Goal: Task Accomplishment & Management: Use online tool/utility

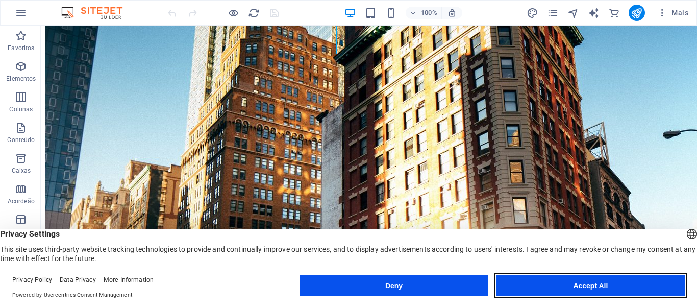
click at [593, 290] on button "Accept All" at bounding box center [591, 285] width 188 height 20
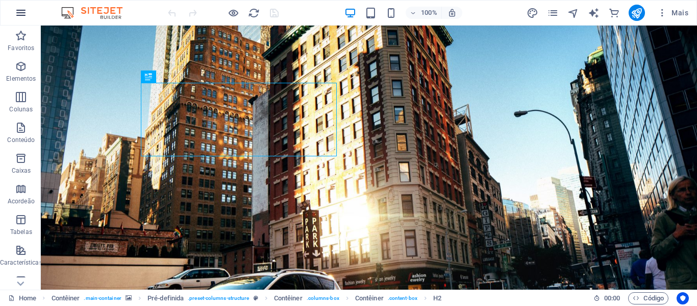
click at [22, 12] on icon "button" at bounding box center [21, 13] width 12 height 12
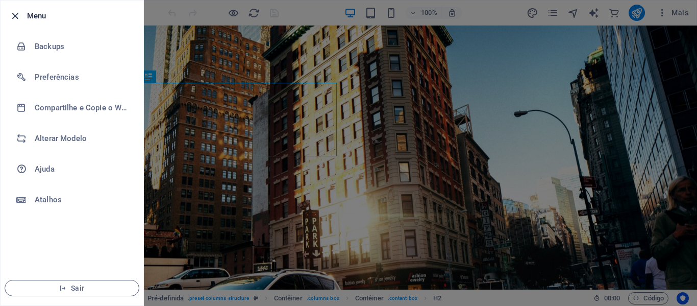
click at [17, 12] on icon "button" at bounding box center [15, 16] width 12 height 12
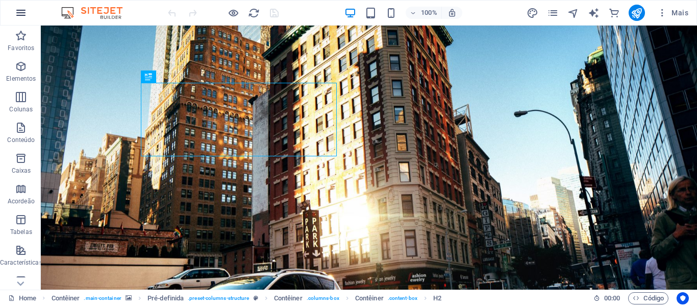
click at [19, 12] on icon "button" at bounding box center [21, 13] width 12 height 12
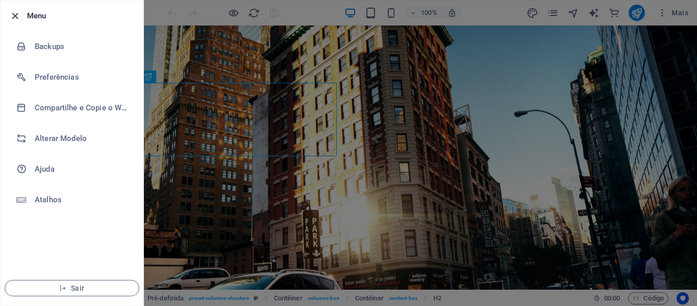
click at [20, 12] on icon "button" at bounding box center [15, 16] width 12 height 12
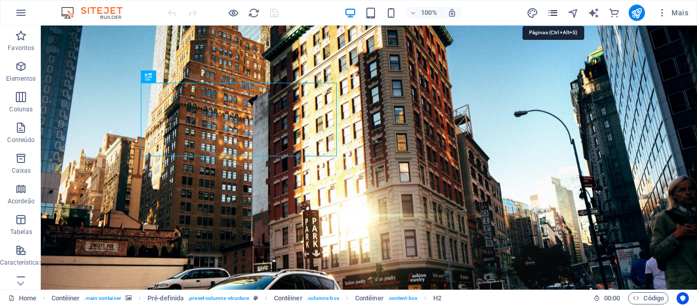
click at [557, 13] on icon "pages" at bounding box center [553, 13] width 12 height 12
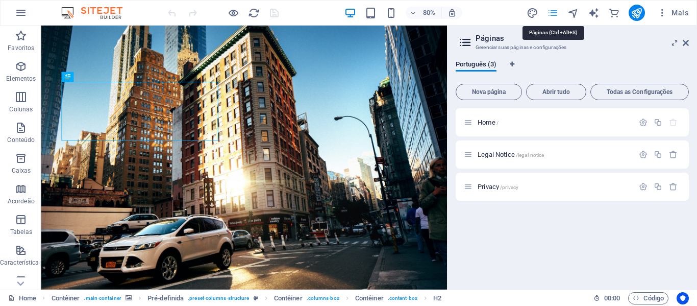
click at [557, 13] on icon "pages" at bounding box center [553, 13] width 12 height 12
click at [664, 13] on icon "button" at bounding box center [663, 13] width 10 height 10
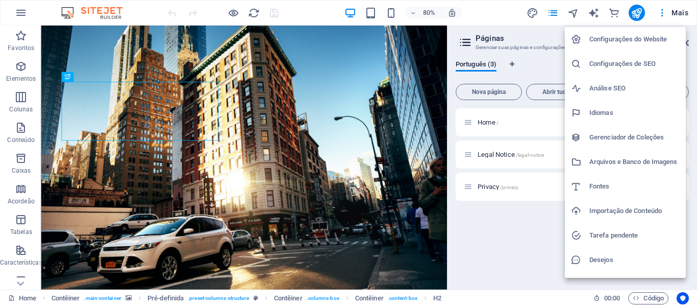
click at [577, 14] on div at bounding box center [348, 153] width 697 height 306
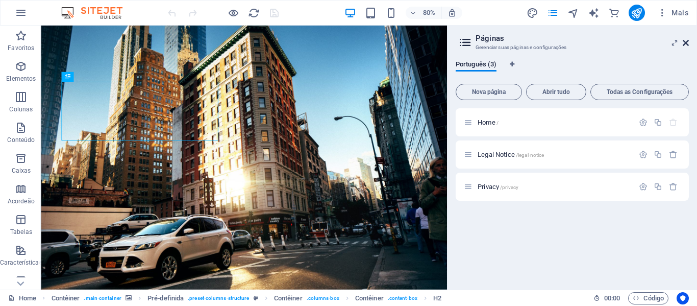
click at [687, 41] on icon at bounding box center [686, 43] width 6 height 8
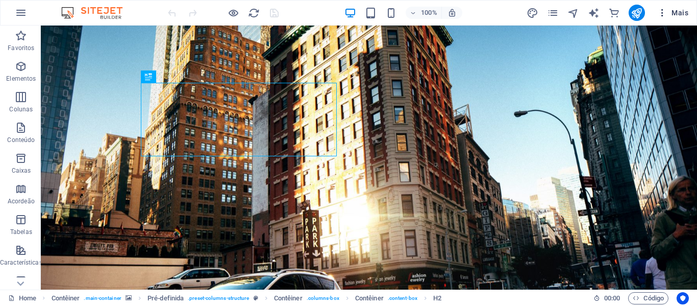
click at [682, 16] on span "Mais" at bounding box center [673, 13] width 31 height 10
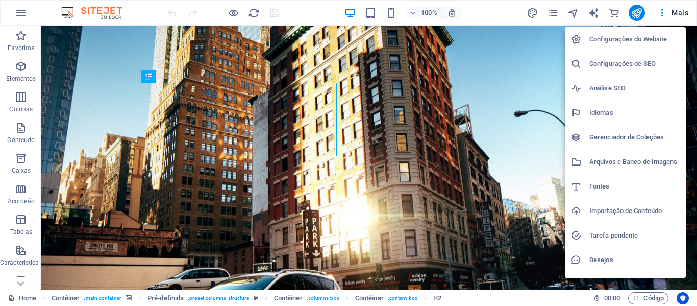
click at [664, 19] on div at bounding box center [348, 153] width 697 height 306
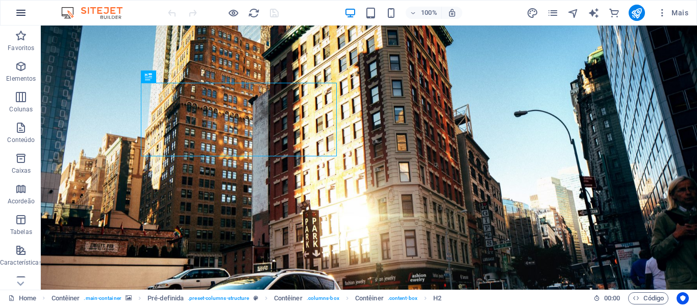
click at [24, 14] on icon "button" at bounding box center [21, 13] width 12 height 12
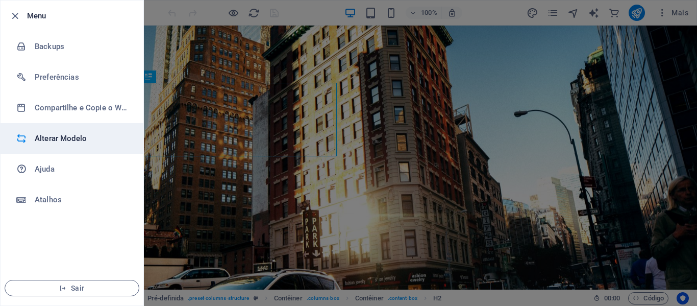
click at [65, 131] on li "Alterar Modelo" at bounding box center [72, 138] width 143 height 31
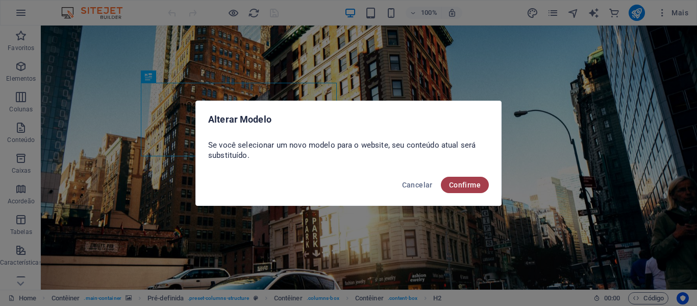
click at [458, 185] on span "Confirme" at bounding box center [465, 185] width 32 height 8
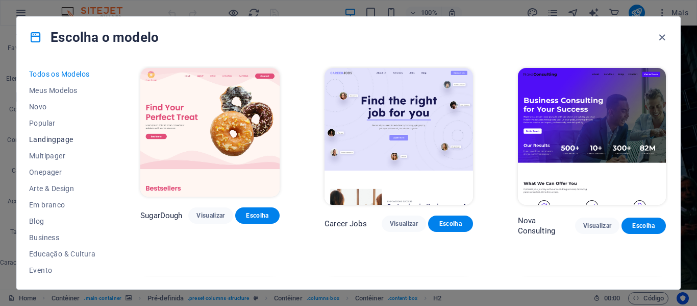
click at [65, 135] on span "Landingpage" at bounding box center [62, 139] width 66 height 8
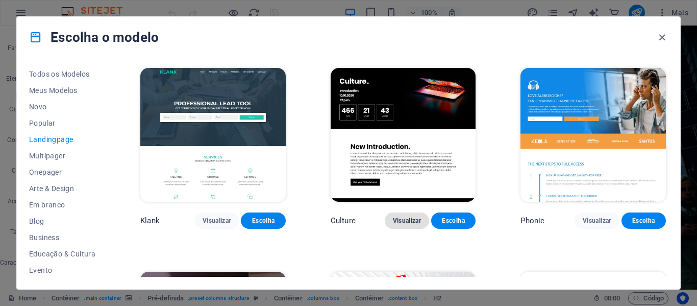
click at [404, 219] on span "Visualizar" at bounding box center [407, 220] width 28 height 8
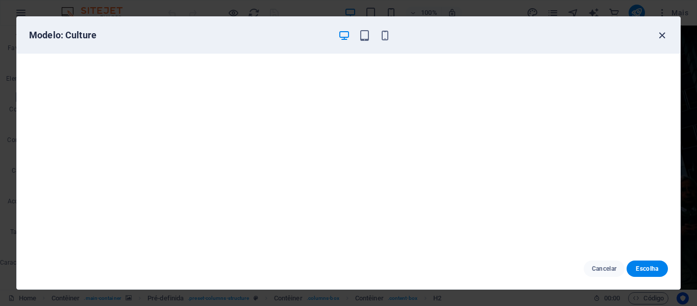
click at [660, 34] on icon "button" at bounding box center [663, 36] width 12 height 12
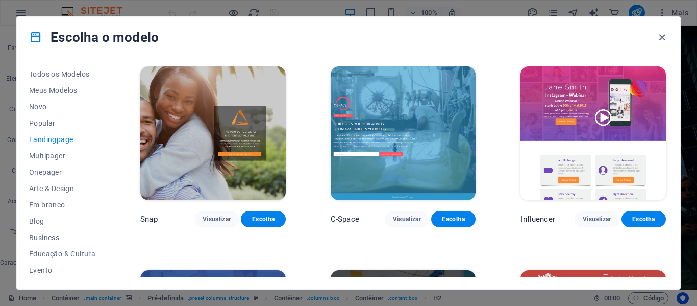
scroll to position [868, 0]
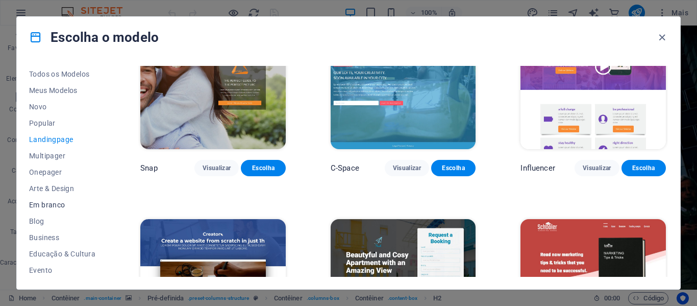
click at [57, 208] on span "Em branco" at bounding box center [62, 205] width 66 height 8
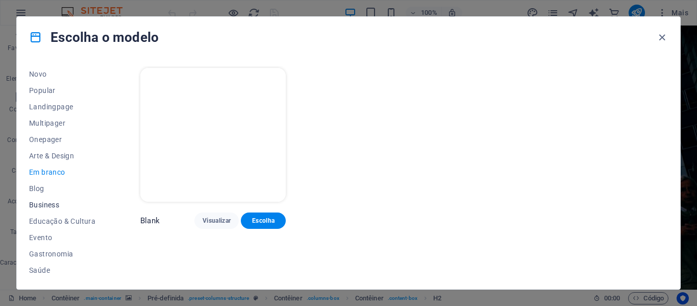
scroll to position [51, 0]
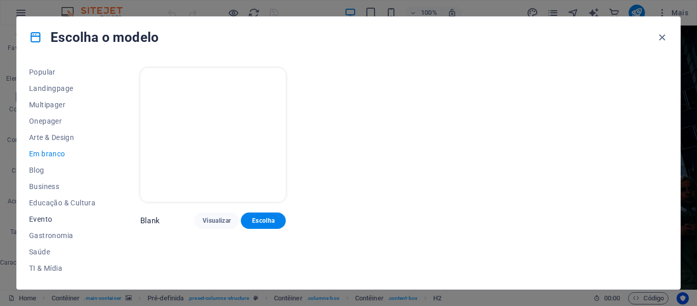
click at [44, 213] on button "Evento" at bounding box center [62, 219] width 66 height 16
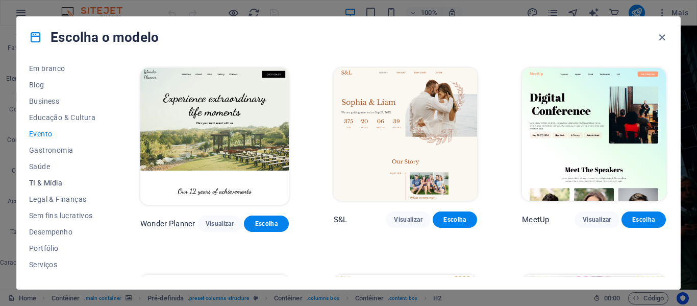
scroll to position [153, 0]
click at [44, 168] on span "TI & Mídia" at bounding box center [62, 166] width 66 height 8
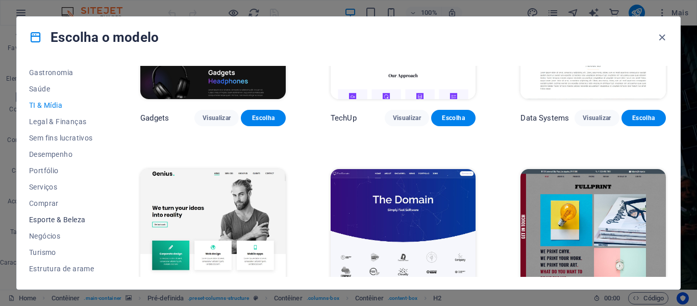
scroll to position [0, 0]
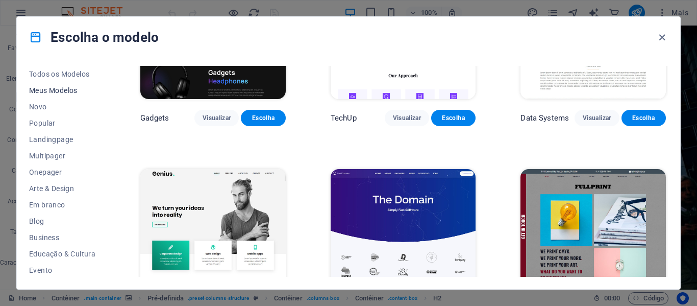
click at [66, 89] on span "Meus Modelos" at bounding box center [62, 90] width 66 height 8
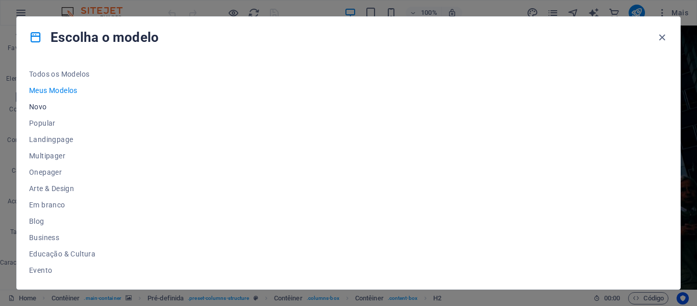
click at [41, 103] on span "Novo" at bounding box center [62, 107] width 66 height 8
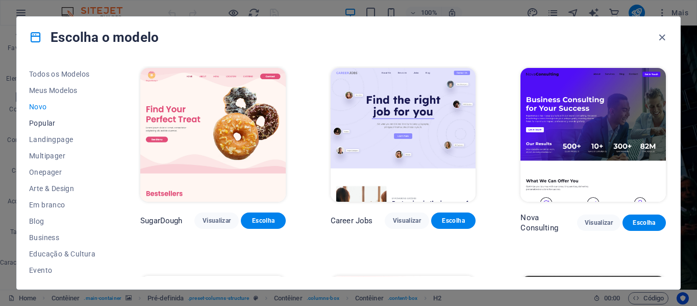
click at [48, 121] on span "Popular" at bounding box center [62, 123] width 66 height 8
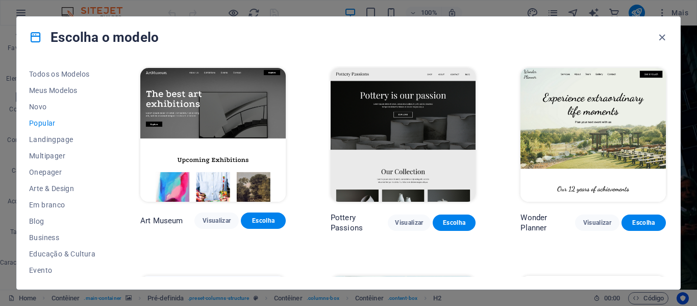
scroll to position [204, 0]
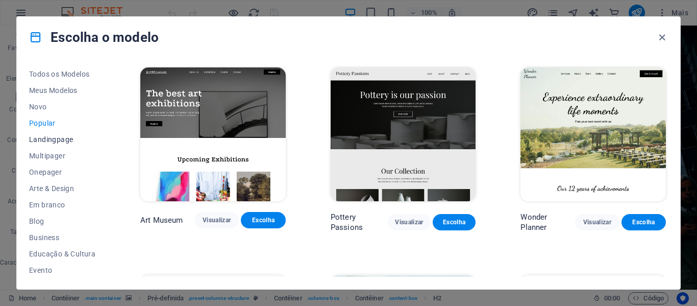
click at [57, 134] on button "Landingpage" at bounding box center [62, 139] width 66 height 16
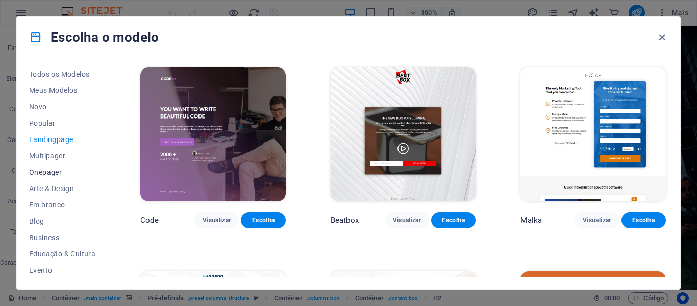
click at [54, 168] on span "Onepager" at bounding box center [62, 172] width 66 height 8
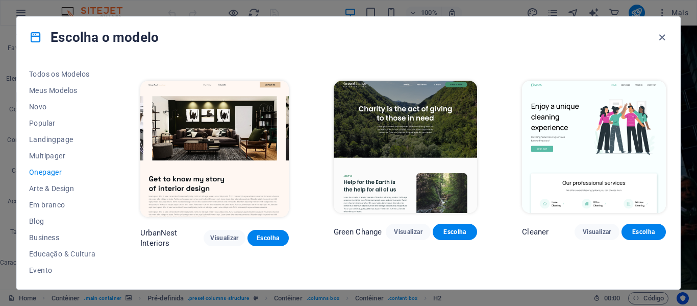
scroll to position [613, 0]
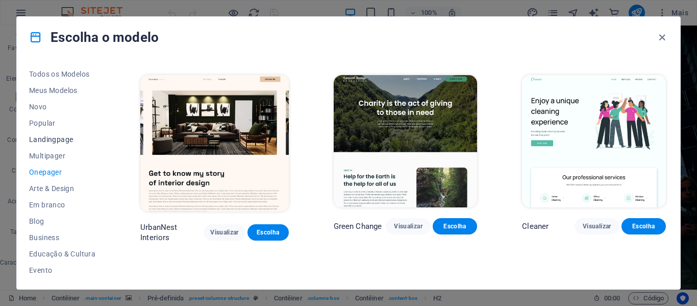
click at [47, 136] on span "Landingpage" at bounding box center [62, 139] width 66 height 8
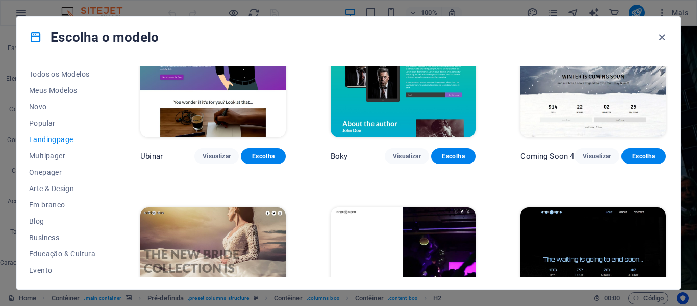
scroll to position [1582, 0]
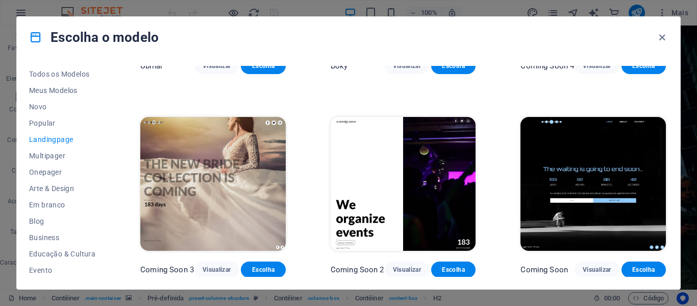
click at [577, 170] on img at bounding box center [594, 184] width 146 height 134
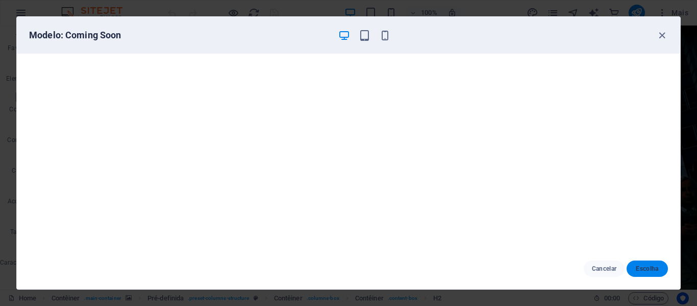
click at [655, 265] on span "Escolha" at bounding box center [647, 268] width 25 height 8
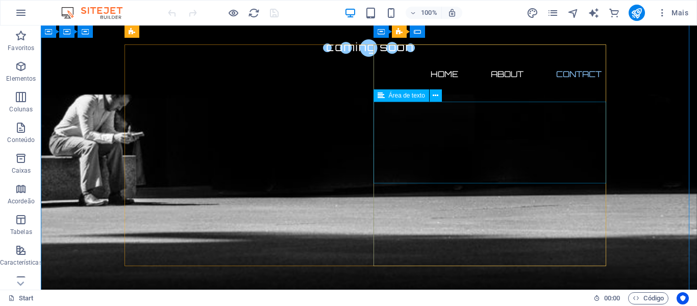
scroll to position [547, 0]
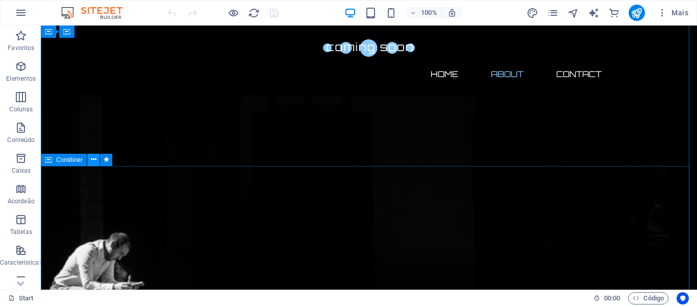
click at [92, 162] on icon at bounding box center [94, 159] width 6 height 11
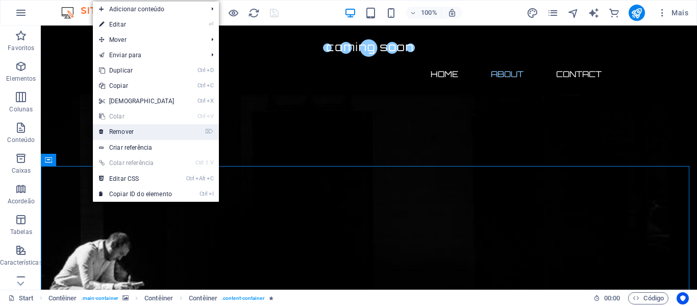
click at [136, 134] on link "⌦ Remover" at bounding box center [137, 131] width 88 height 15
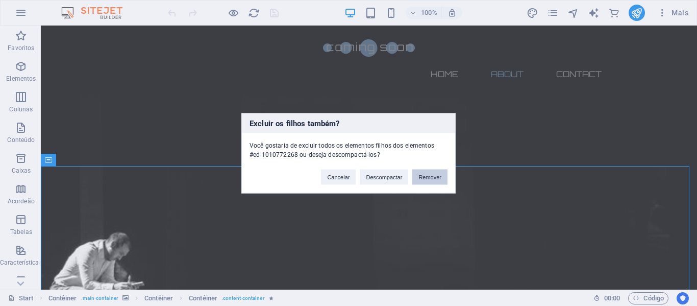
click at [432, 177] on button "Remover" at bounding box center [430, 176] width 35 height 15
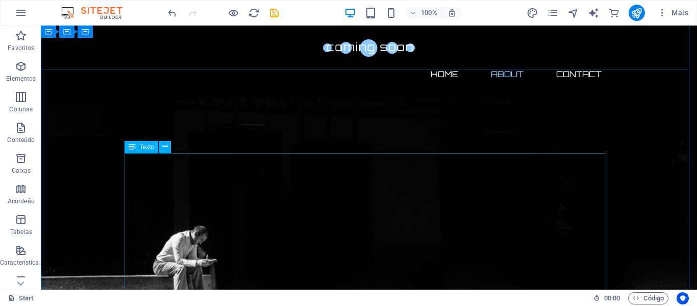
scroll to position [303, 0]
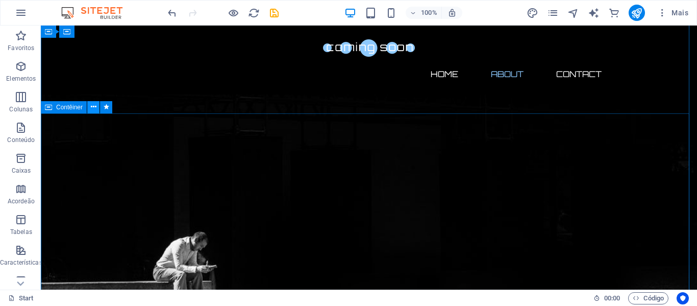
click at [95, 107] on icon at bounding box center [94, 107] width 6 height 11
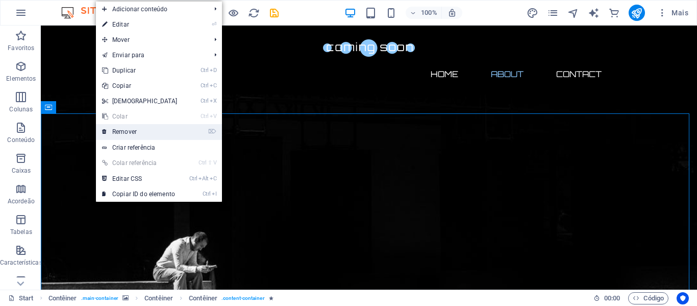
click at [154, 134] on link "⌦ Remover" at bounding box center [140, 131] width 88 height 15
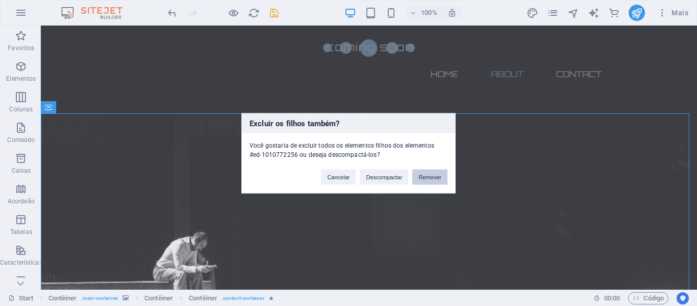
click at [426, 175] on button "Remover" at bounding box center [430, 176] width 35 height 15
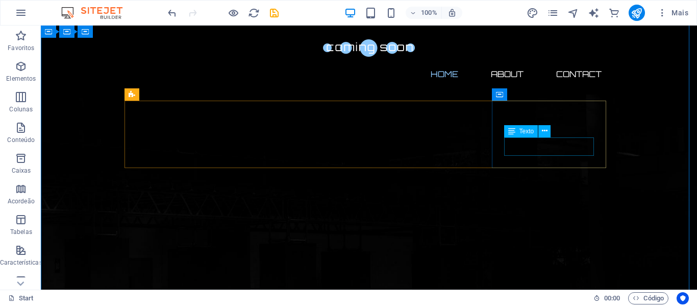
scroll to position [0, 0]
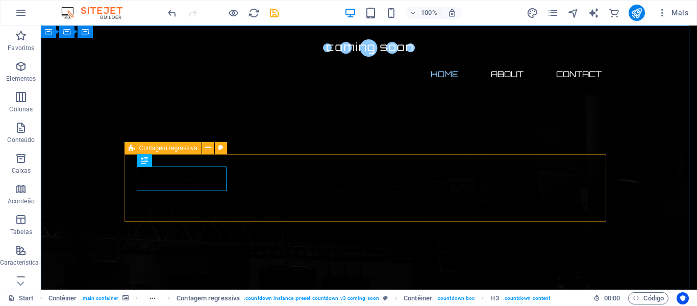
click at [160, 150] on span "Contagem regressiva" at bounding box center [168, 148] width 58 height 6
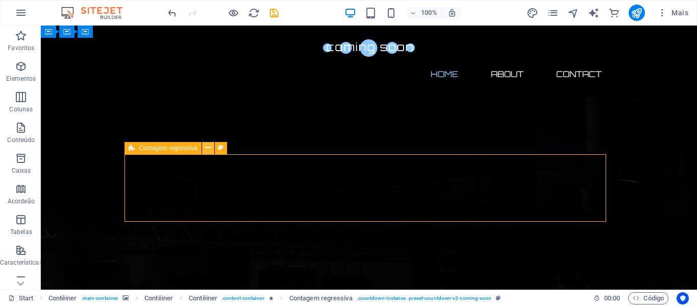
click at [206, 145] on icon at bounding box center [208, 147] width 6 height 11
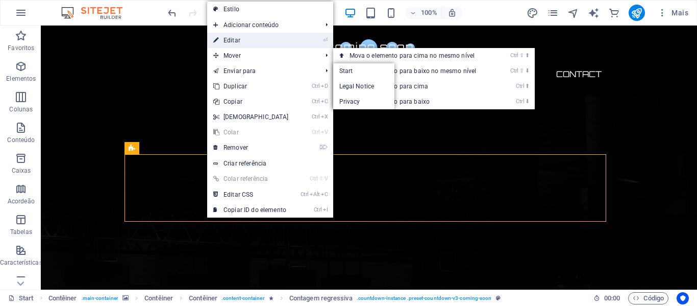
click at [257, 45] on link "⏎ Editar" at bounding box center [251, 40] width 88 height 15
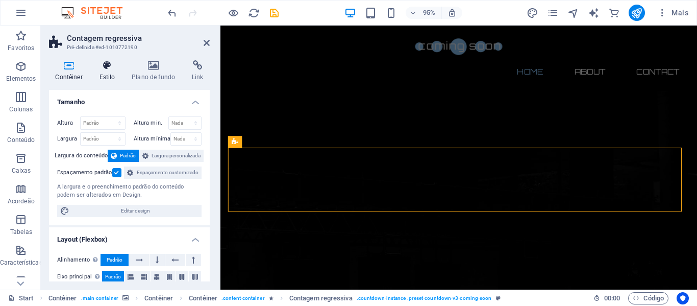
click at [103, 76] on h4 "Estilo" at bounding box center [109, 70] width 33 height 21
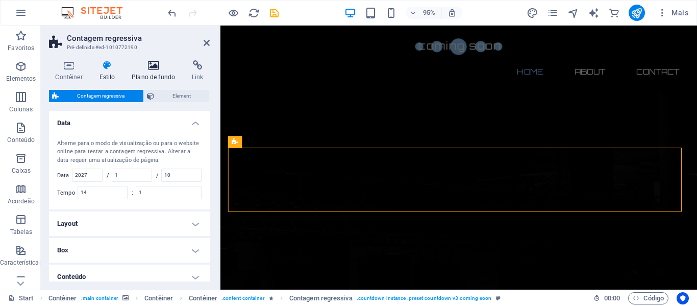
click at [143, 70] on icon at bounding box center [154, 65] width 56 height 10
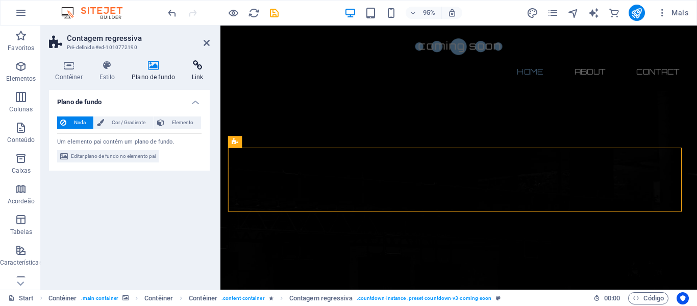
click at [193, 67] on icon at bounding box center [198, 65] width 24 height 10
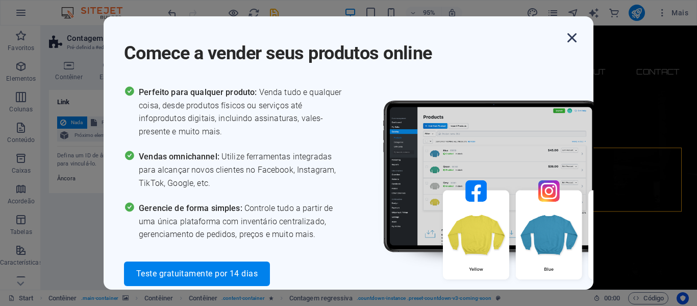
click at [568, 38] on icon "button" at bounding box center [572, 38] width 18 height 18
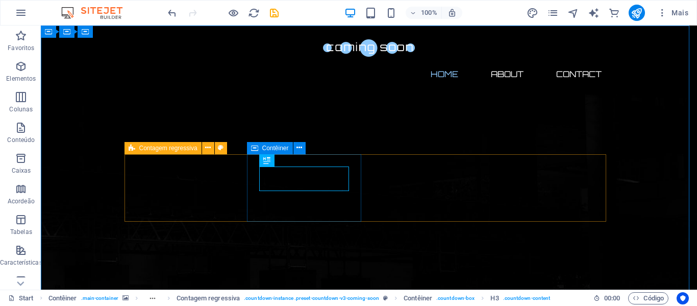
click at [127, 150] on div "Contagem regressiva" at bounding box center [163, 148] width 77 height 12
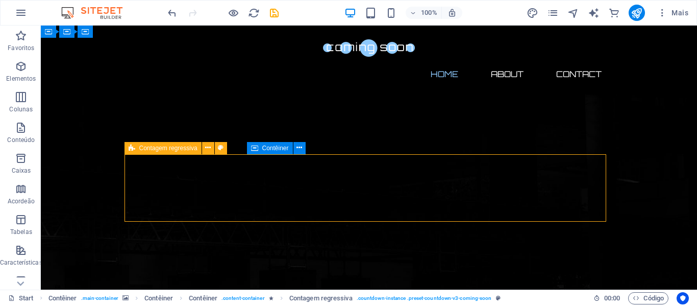
click at [127, 150] on div "Contagem regressiva" at bounding box center [163, 148] width 77 height 12
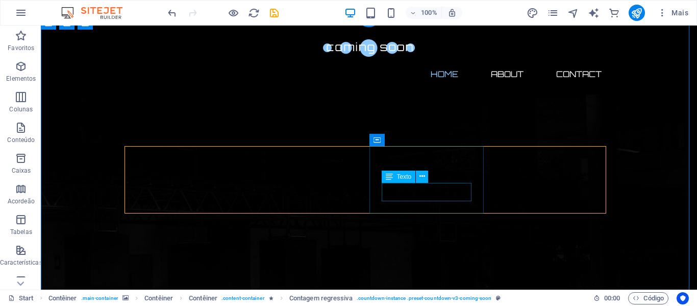
scroll to position [153, 0]
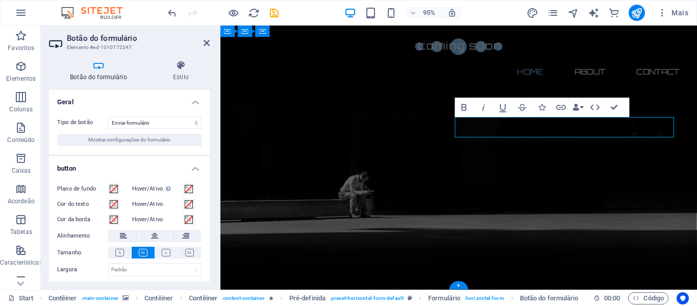
type button "Notify me"
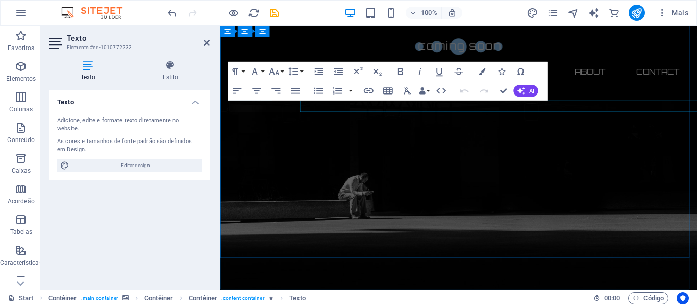
scroll to position [133, 0]
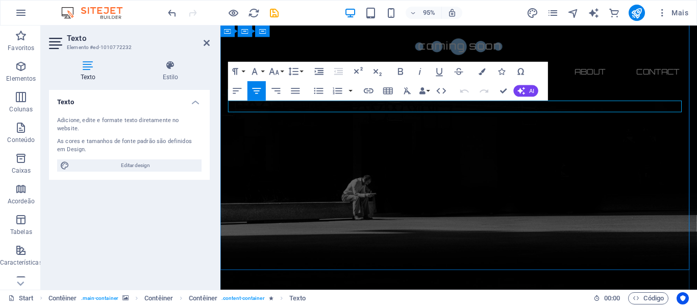
drag, startPoint x: 678, startPoint y: 107, endPoint x: 273, endPoint y: 115, distance: 404.5
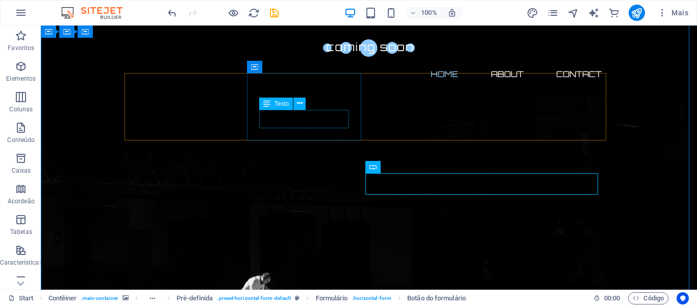
scroll to position [31, 0]
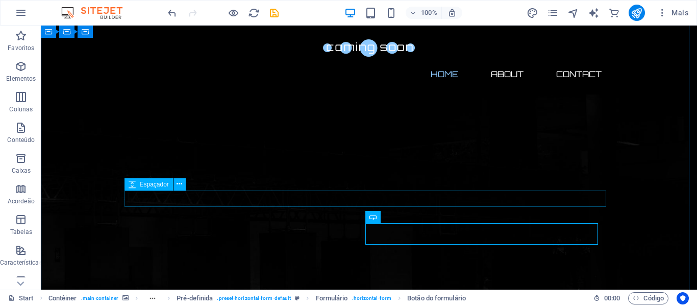
select select "px"
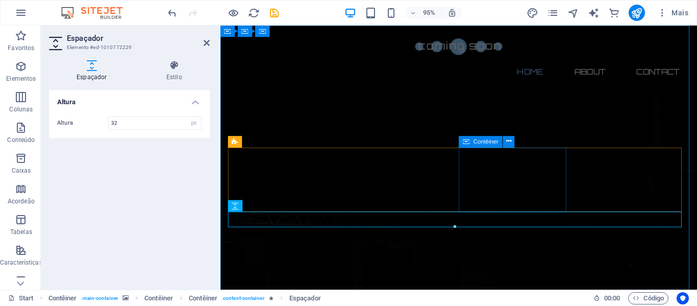
scroll to position [51, 0]
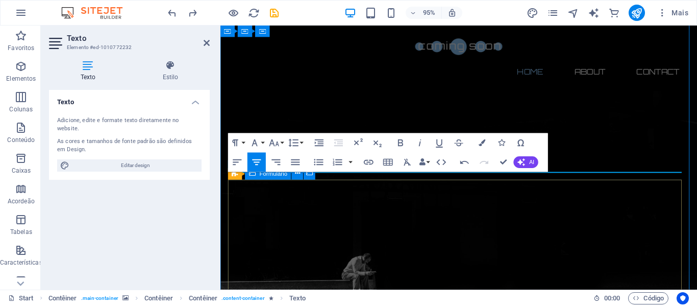
scroll to position [133, 0]
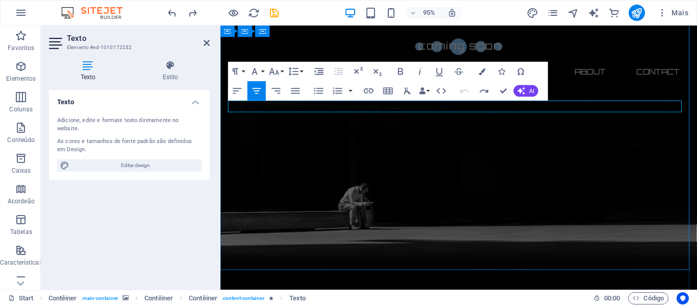
drag, startPoint x: 667, startPoint y: 109, endPoint x: 286, endPoint y: 108, distance: 380.9
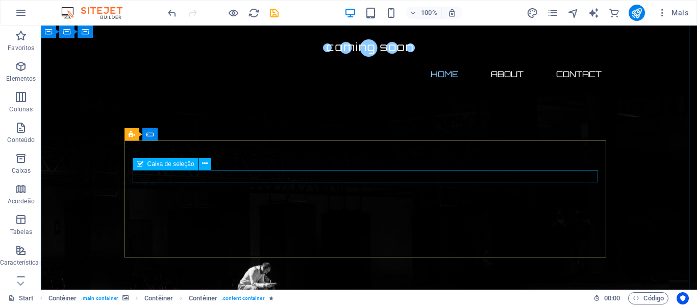
scroll to position [0, 0]
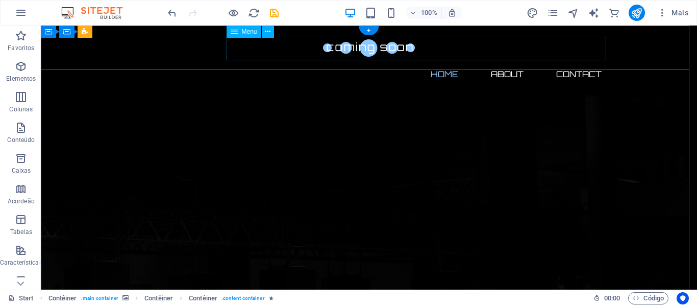
click at [495, 62] on nav "Home About Contact" at bounding box center [369, 74] width 482 height 25
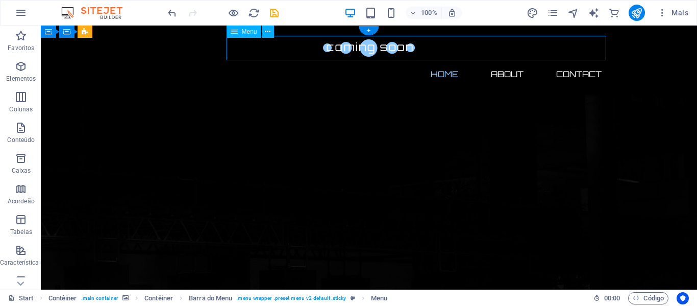
click at [513, 62] on nav "Home About Contact" at bounding box center [369, 74] width 482 height 25
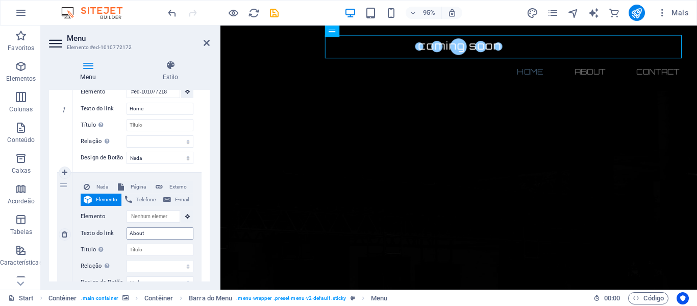
scroll to position [153, 0]
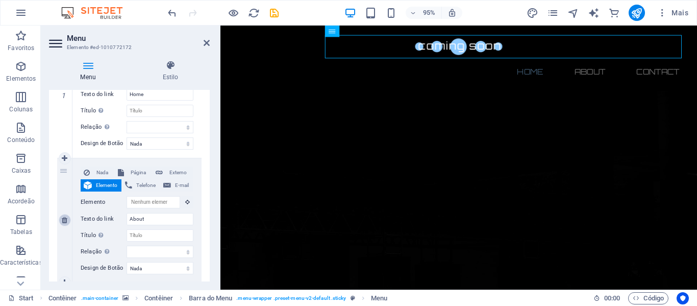
click at [65, 221] on icon at bounding box center [65, 219] width 6 height 7
select select
type input "Contact"
select select
click at [65, 221] on icon at bounding box center [65, 219] width 6 height 7
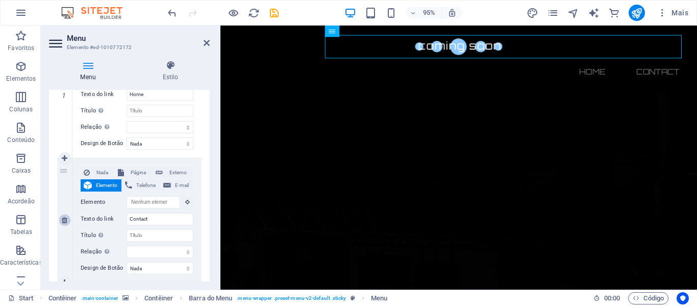
select select
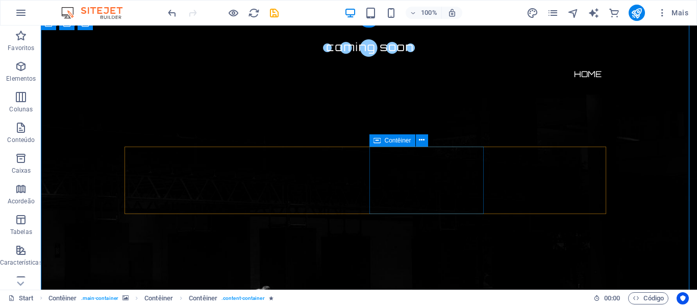
scroll to position [102, 0]
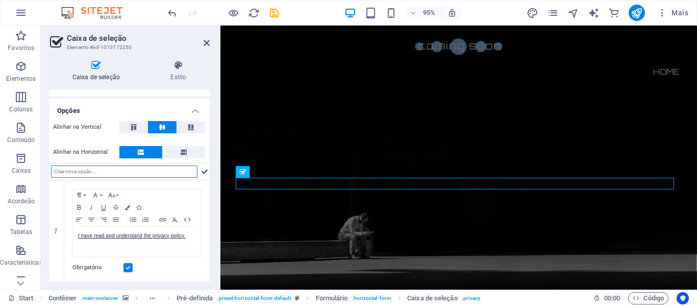
scroll to position [58, 0]
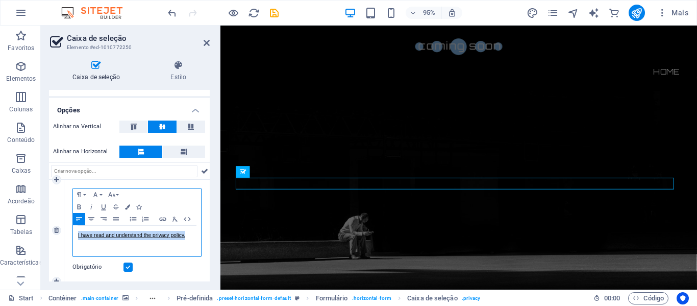
drag, startPoint x: 192, startPoint y: 236, endPoint x: 77, endPoint y: 226, distance: 115.8
click at [77, 226] on div "I have read and understand the privacy policy." at bounding box center [137, 241] width 128 height 31
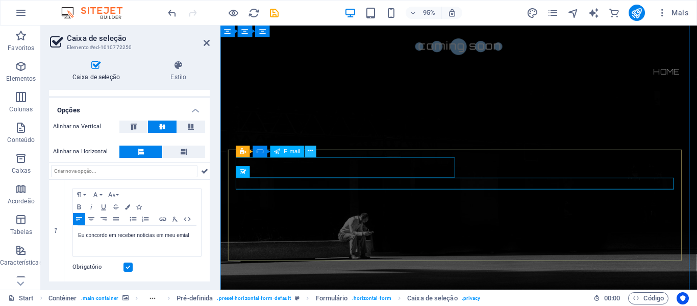
click at [309, 153] on icon at bounding box center [310, 152] width 5 height 10
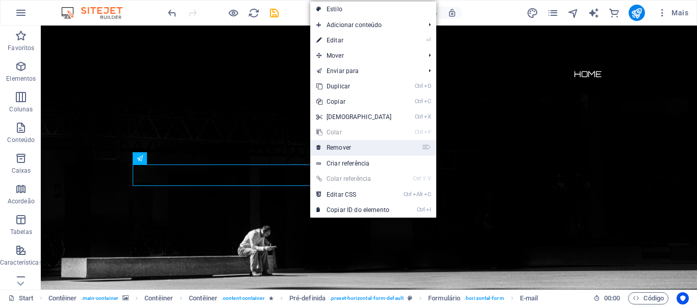
click at [353, 147] on link "⌦ Remover" at bounding box center [354, 147] width 88 height 15
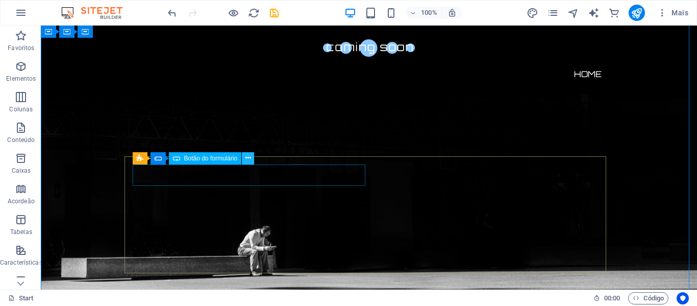
click at [247, 160] on icon at bounding box center [249, 158] width 6 height 11
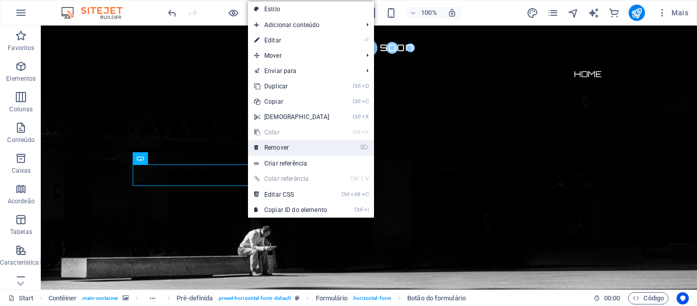
click at [291, 149] on link "⌦ Remover" at bounding box center [292, 147] width 88 height 15
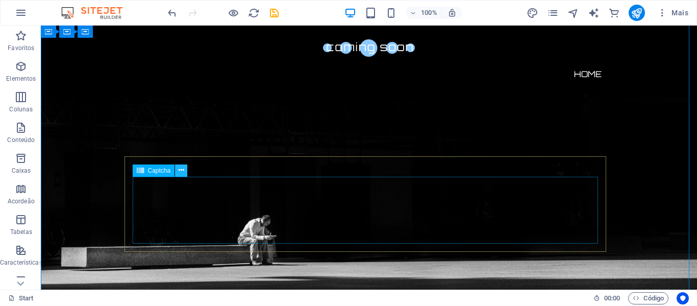
click at [185, 166] on button at bounding box center [181, 170] width 12 height 12
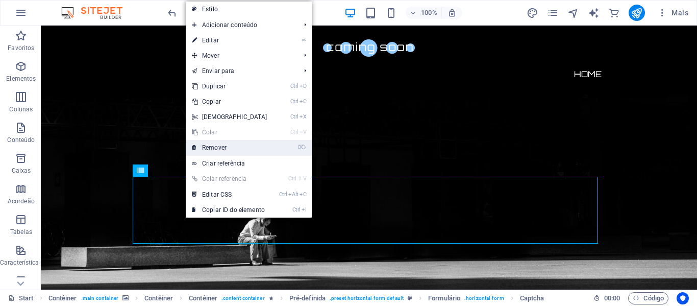
click at [227, 149] on link "⌦ Remover" at bounding box center [230, 147] width 88 height 15
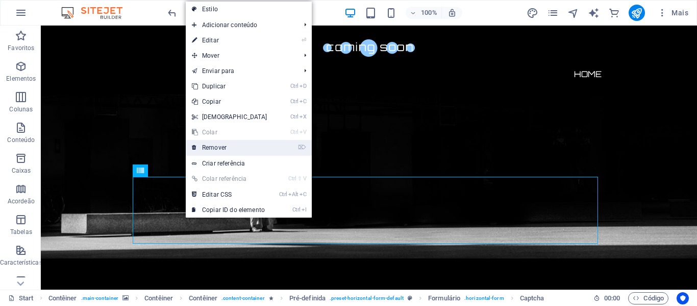
scroll to position [71, 0]
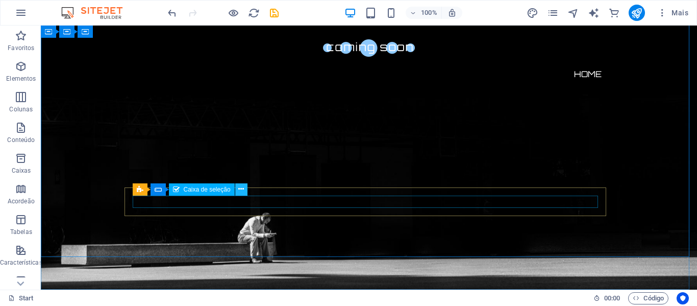
click at [240, 186] on icon at bounding box center [241, 189] width 6 height 11
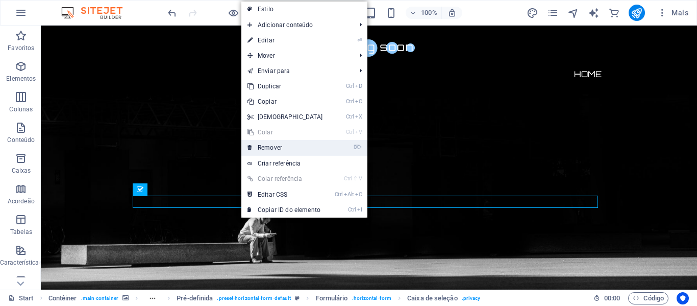
click at [270, 149] on link "⌦ Remover" at bounding box center [286, 147] width 88 height 15
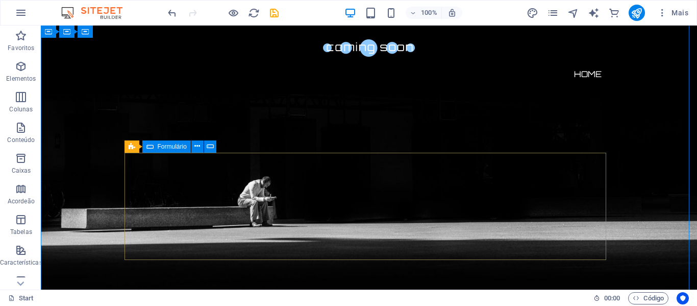
scroll to position [150, 0]
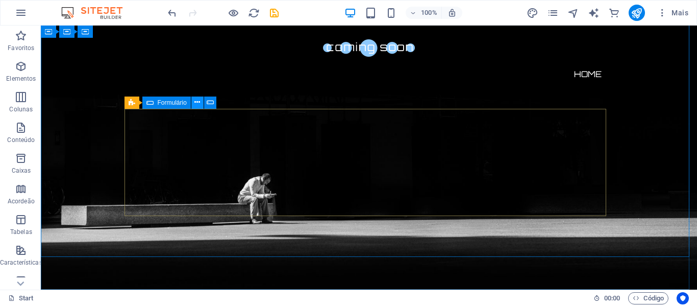
click at [196, 106] on icon at bounding box center [198, 102] width 6 height 11
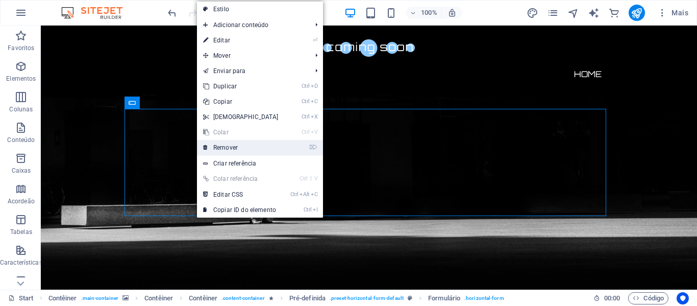
click at [240, 150] on link "⌦ Remover" at bounding box center [241, 147] width 88 height 15
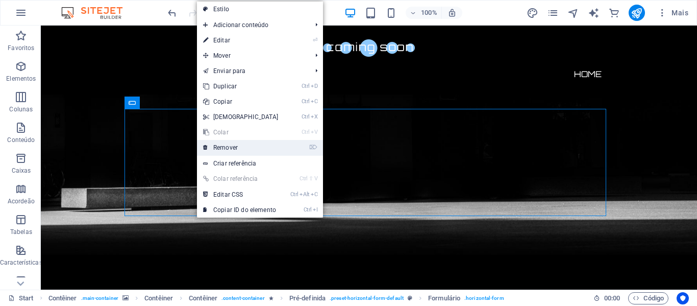
scroll to position [115, 0]
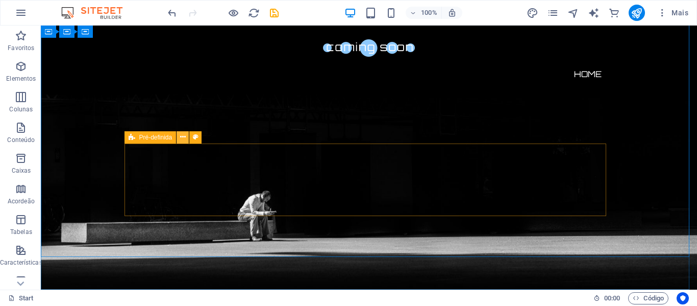
click at [186, 134] on button at bounding box center [183, 137] width 12 height 12
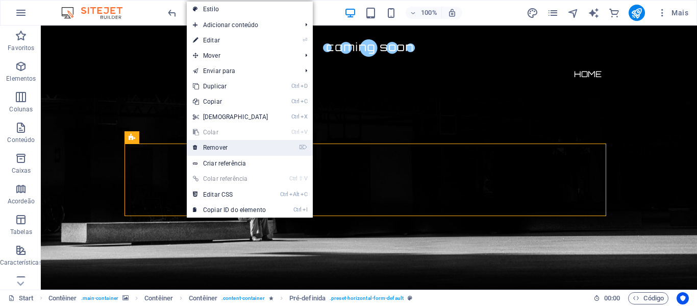
click at [237, 148] on link "⌦ Remover" at bounding box center [231, 147] width 88 height 15
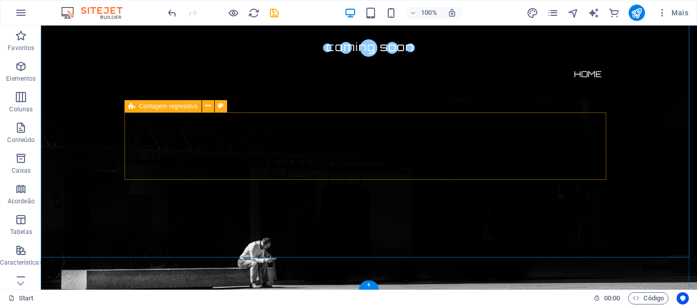
scroll to position [42, 0]
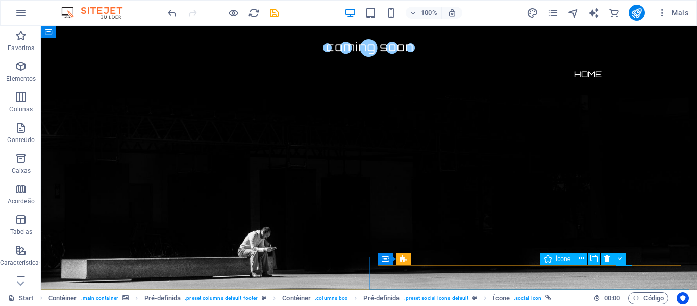
click at [556, 256] on div "Ícone" at bounding box center [558, 259] width 34 height 12
click at [556, 258] on span "Ícone" at bounding box center [563, 259] width 15 height 6
click at [583, 260] on icon at bounding box center [582, 258] width 6 height 11
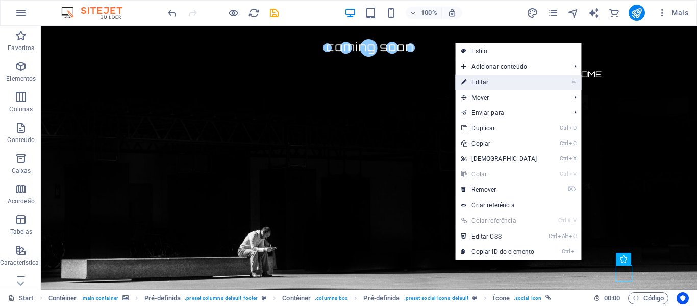
click at [513, 85] on link "⏎ Editar" at bounding box center [499, 82] width 88 height 15
select select "xMidYMid"
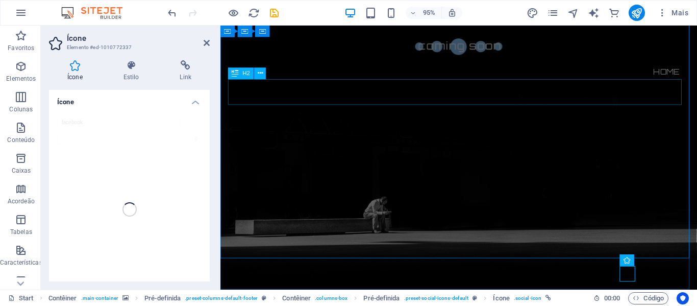
scroll to position [29, 0]
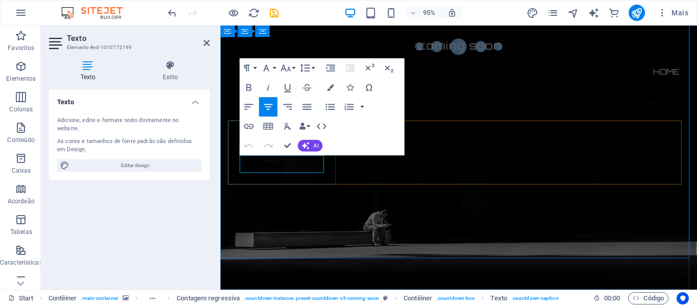
drag, startPoint x: 299, startPoint y: 169, endPoint x: 272, endPoint y: 172, distance: 27.2
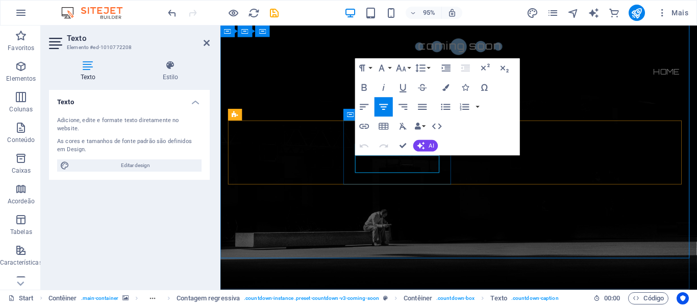
drag, startPoint x: 427, startPoint y: 170, endPoint x: 405, endPoint y: 173, distance: 22.2
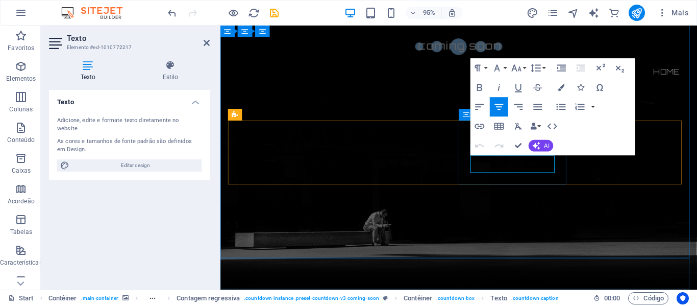
drag, startPoint x: 552, startPoint y: 170, endPoint x: 522, endPoint y: 172, distance: 30.2
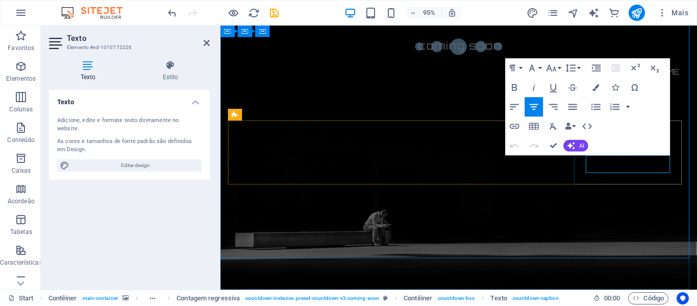
drag, startPoint x: 640, startPoint y: 171, endPoint x: 675, endPoint y: 166, distance: 35.1
click at [394, 62] on nav "Home" at bounding box center [472, 74] width 482 height 25
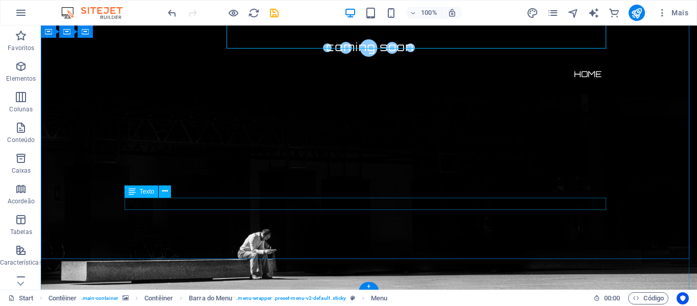
scroll to position [42, 0]
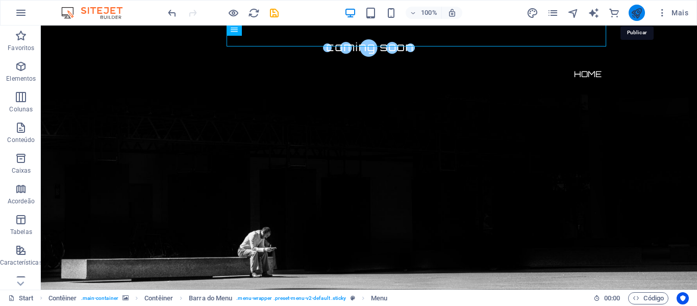
click at [638, 14] on icon "publish" at bounding box center [637, 13] width 12 height 12
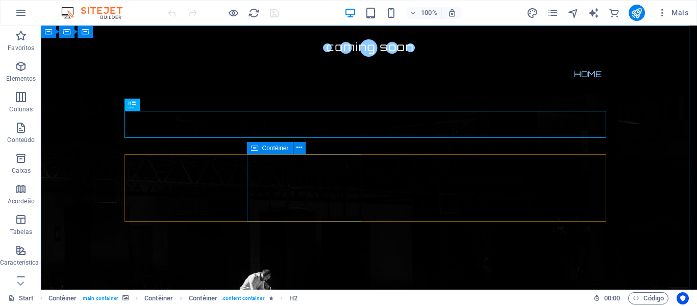
click at [285, 151] on span "Contêiner" at bounding box center [275, 148] width 27 height 6
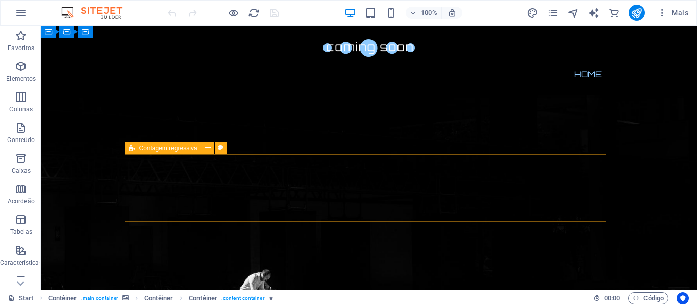
click at [132, 151] on icon at bounding box center [132, 148] width 7 height 12
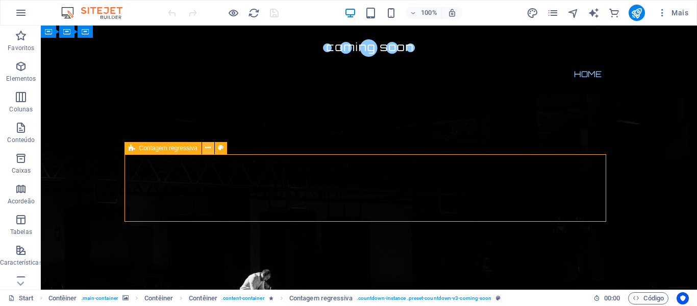
click at [206, 146] on icon at bounding box center [208, 147] width 6 height 11
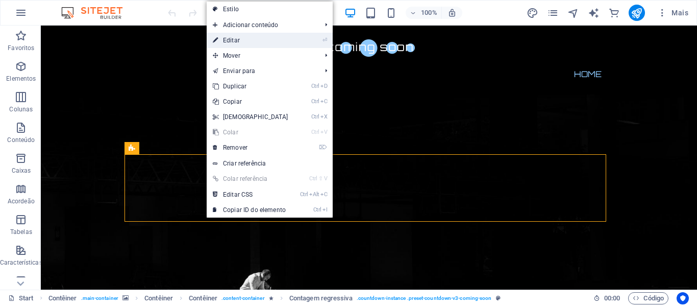
click at [275, 42] on link "⏎ Editar" at bounding box center [251, 40] width 88 height 15
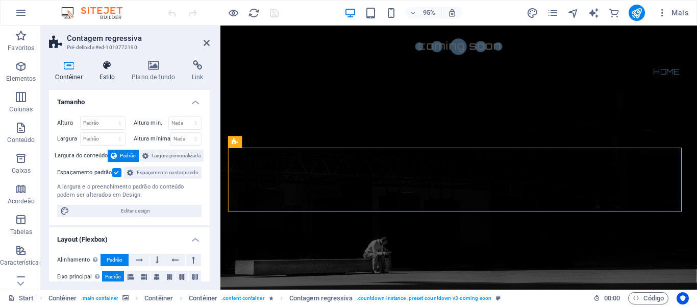
click at [101, 64] on icon at bounding box center [107, 65] width 29 height 10
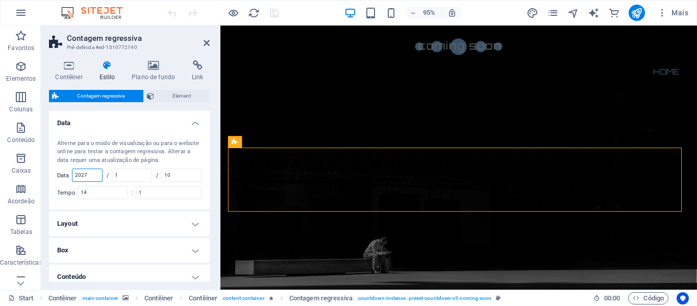
drag, startPoint x: 90, startPoint y: 175, endPoint x: 63, endPoint y: 182, distance: 27.5
click at [63, 182] on div "Data 2027" at bounding box center [79, 174] width 45 height 13
type input "2025"
click at [133, 175] on input "1" at bounding box center [131, 175] width 39 height 12
drag, startPoint x: 133, startPoint y: 175, endPoint x: 113, endPoint y: 180, distance: 20.4
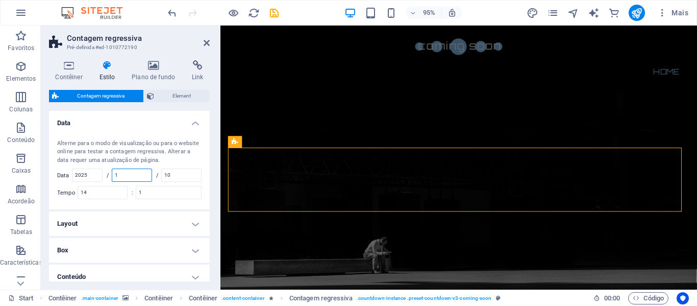
click at [113, 180] on div "/ 1" at bounding box center [129, 174] width 45 height 13
type input "11"
drag, startPoint x: 183, startPoint y: 174, endPoint x: 154, endPoint y: 175, distance: 28.6
click at [154, 175] on div "Alterne para o modo de visualização ou para o website online para testar a cont…" at bounding box center [129, 169] width 165 height 81
type input "10"
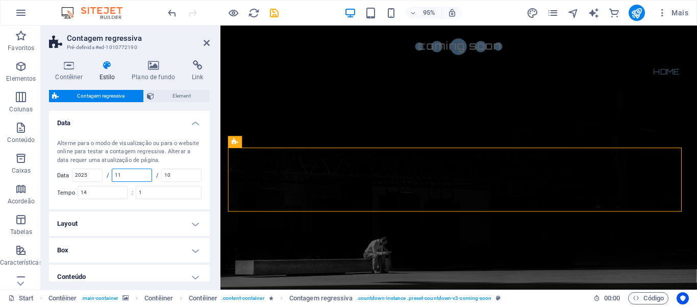
drag, startPoint x: 128, startPoint y: 170, endPoint x: 112, endPoint y: 174, distance: 16.8
click at [112, 174] on div "/ 11" at bounding box center [129, 174] width 45 height 13
type input "10"
drag, startPoint x: 173, startPoint y: 172, endPoint x: 139, endPoint y: 174, distance: 33.3
click at [139, 174] on div "Alterne para o modo de visualização ou para o website online para testar a cont…" at bounding box center [129, 169] width 165 height 81
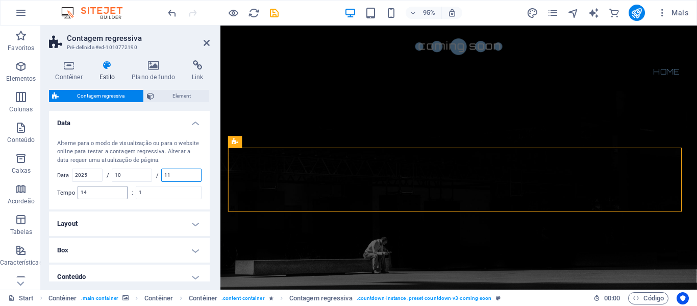
type input "10"
drag, startPoint x: 111, startPoint y: 191, endPoint x: 77, endPoint y: 192, distance: 34.2
click at [77, 192] on div "Tempo 14" at bounding box center [92, 192] width 70 height 13
type input "10"
click at [152, 187] on input "1" at bounding box center [168, 192] width 65 height 12
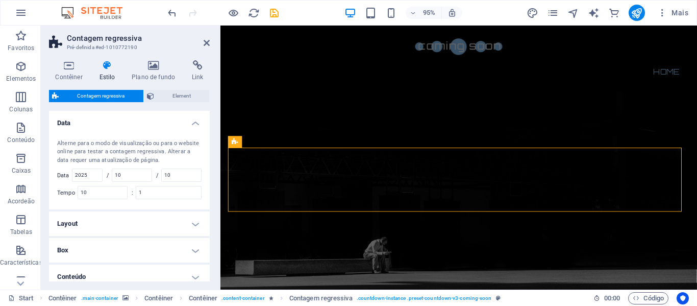
click at [135, 144] on div "Alterne para o modo de visualização ou para o website online para testar a cont…" at bounding box center [129, 152] width 144 height 26
drag, startPoint x: 167, startPoint y: 192, endPoint x: 57, endPoint y: 186, distance: 109.9
click at [62, 186] on div "Alterne para o modo de visualização ou para o website online para testar a cont…" at bounding box center [129, 169] width 165 height 81
type input "1"
click at [139, 126] on h4 "Data" at bounding box center [129, 120] width 161 height 18
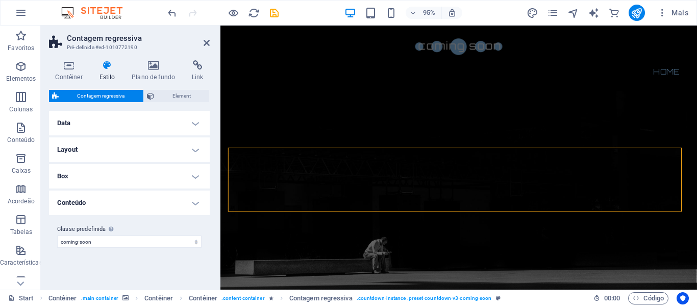
click at [187, 121] on h4 "Data" at bounding box center [129, 123] width 161 height 25
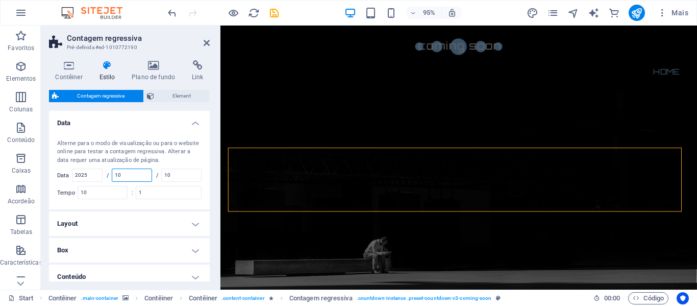
click at [126, 173] on input "10" at bounding box center [131, 175] width 39 height 12
click at [636, 14] on icon "publish" at bounding box center [637, 13] width 12 height 12
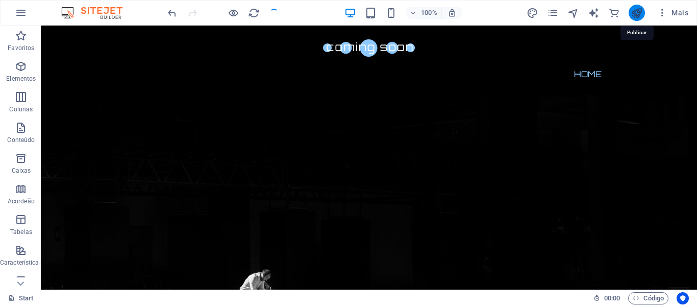
click at [638, 13] on icon "publish" at bounding box center [637, 13] width 12 height 12
click at [637, 18] on icon "publish" at bounding box center [637, 13] width 12 height 12
